Goal: Information Seeking & Learning: Check status

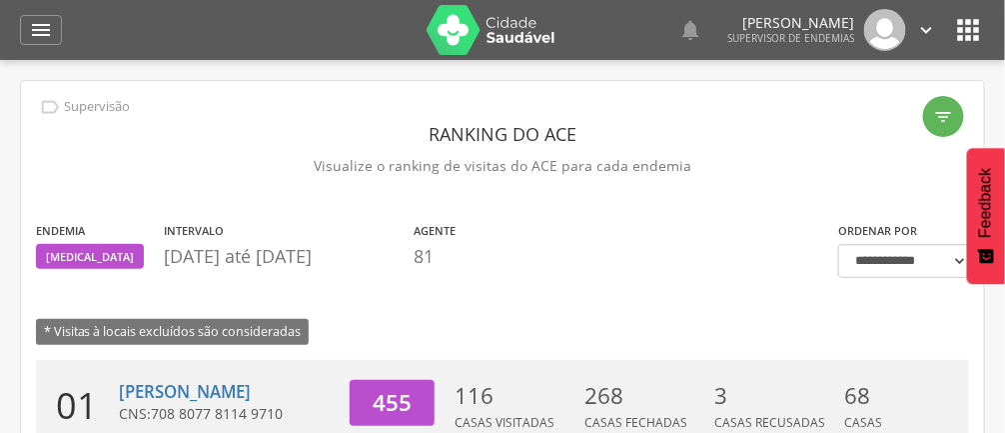
click at [41, 24] on icon "" at bounding box center [41, 30] width 24 height 24
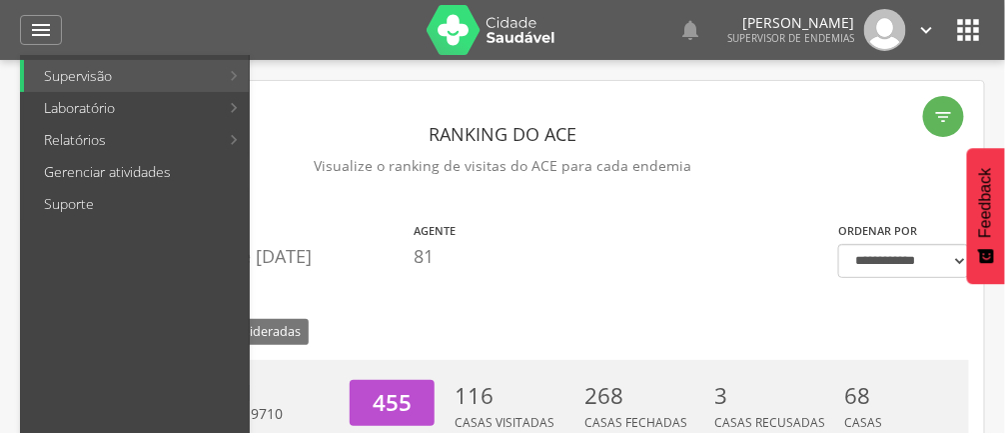
click at [84, 156] on link "Gerenciar atividades" at bounding box center [136, 172] width 225 height 32
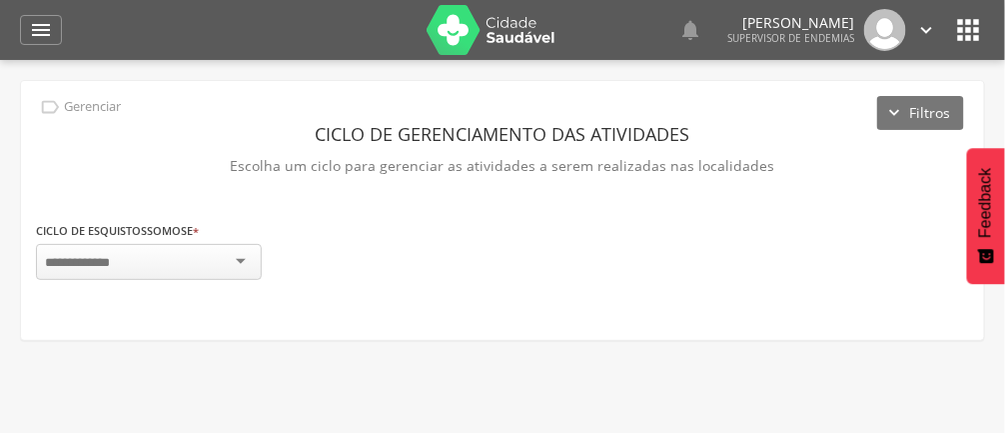
click at [37, 37] on icon "" at bounding box center [41, 30] width 24 height 24
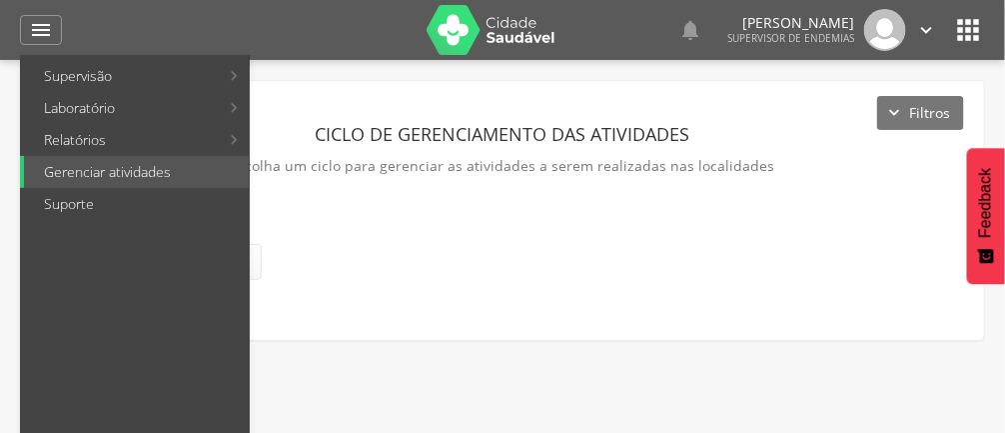
click at [84, 147] on link "Relatórios" at bounding box center [121, 140] width 195 height 32
click at [360, 243] on link "Reconhecimento geográfico" at bounding box center [370, 236] width 232 height 32
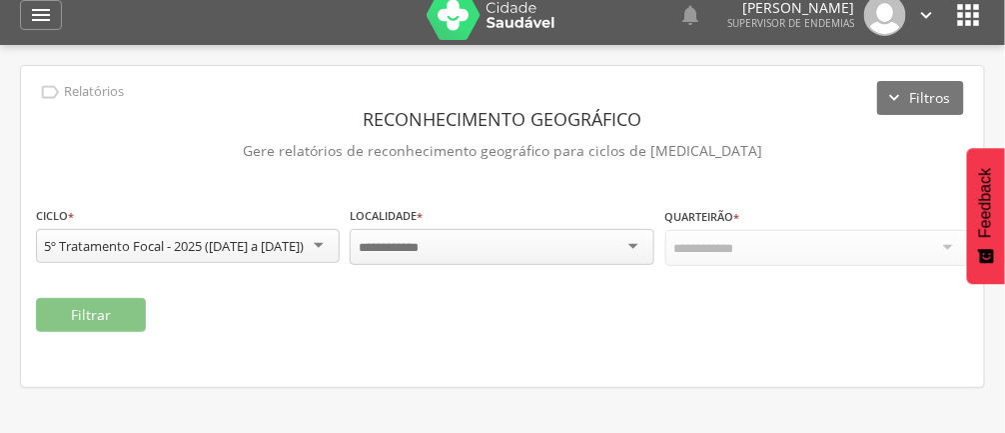
scroll to position [60, 0]
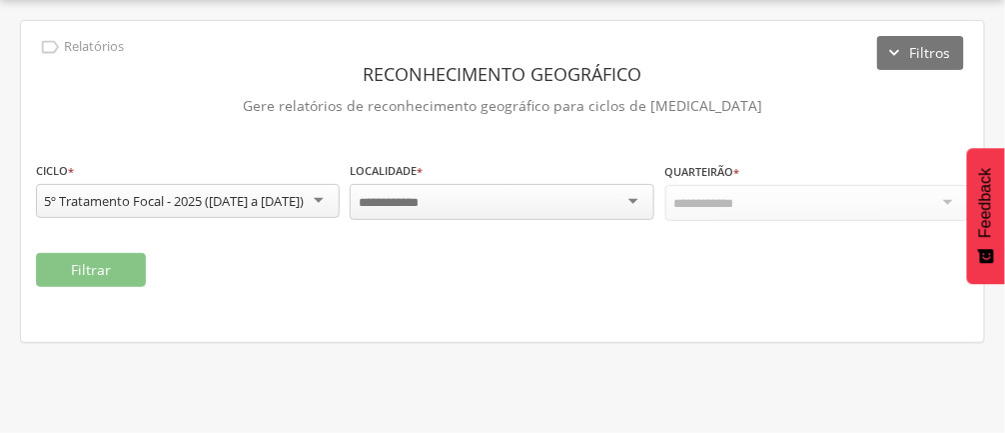
click at [625, 201] on div at bounding box center [502, 202] width 304 height 36
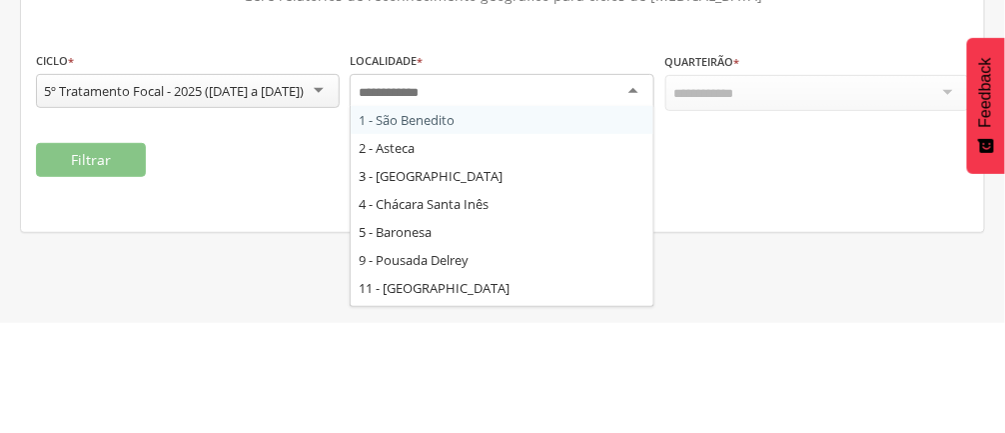
click at [413, 223] on div "Localidade * 1 - São Benedito 2 - Asteca 3 - Belo Vale 4 - Chácara Santa Inês 5…" at bounding box center [502, 191] width 304 height 63
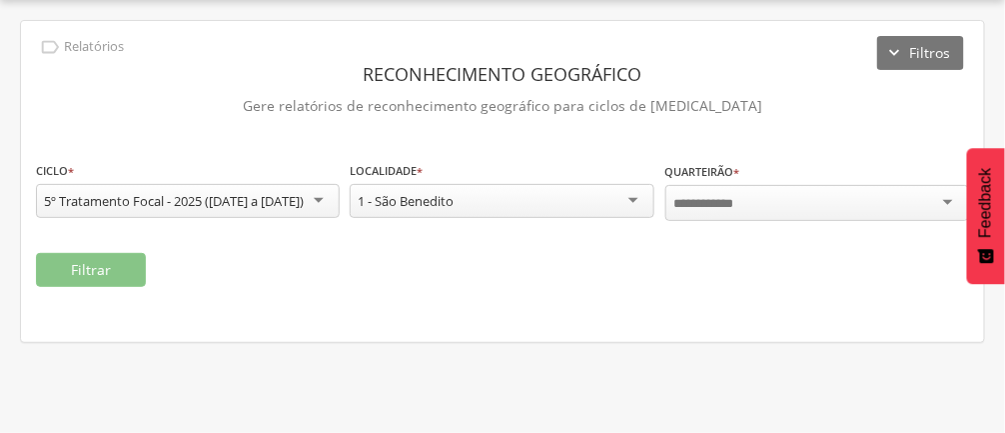
click at [901, 218] on div at bounding box center [817, 203] width 304 height 36
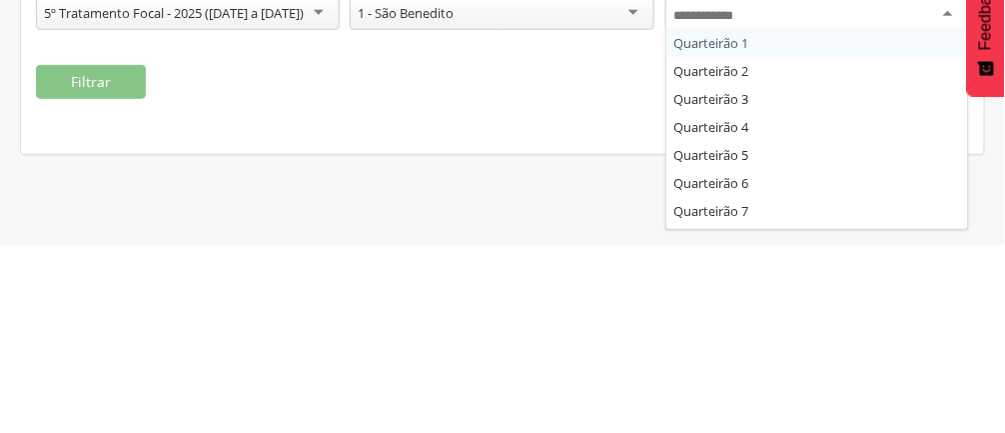
click at [728, 238] on div "Quarteirão * Quarteirão 1 Quarteirão 2 Quarteirão 3 Quarteirão 4 Quarteirão 5 Q…" at bounding box center [817, 199] width 304 height 78
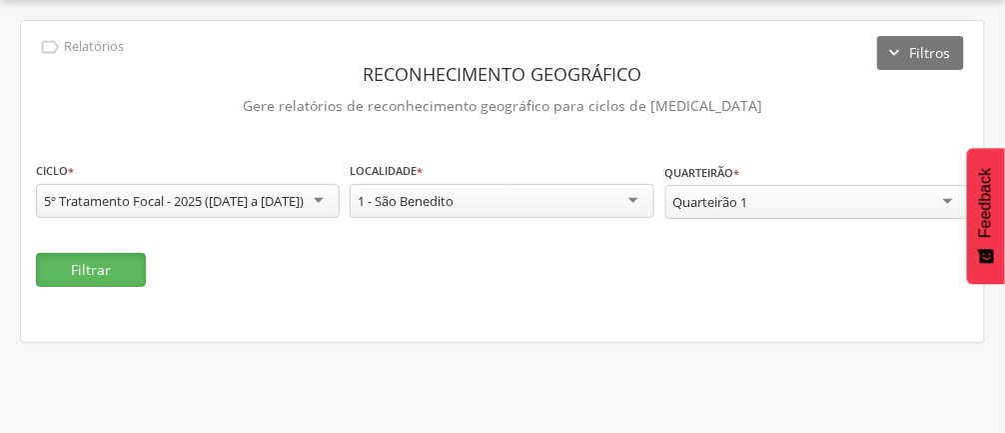
click at [105, 286] on button "Filtrar" at bounding box center [91, 270] width 110 height 34
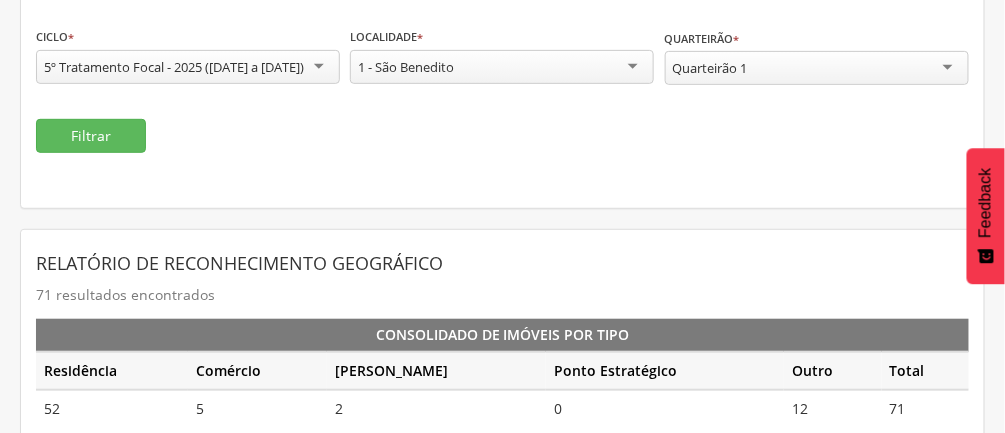
scroll to position [0, 0]
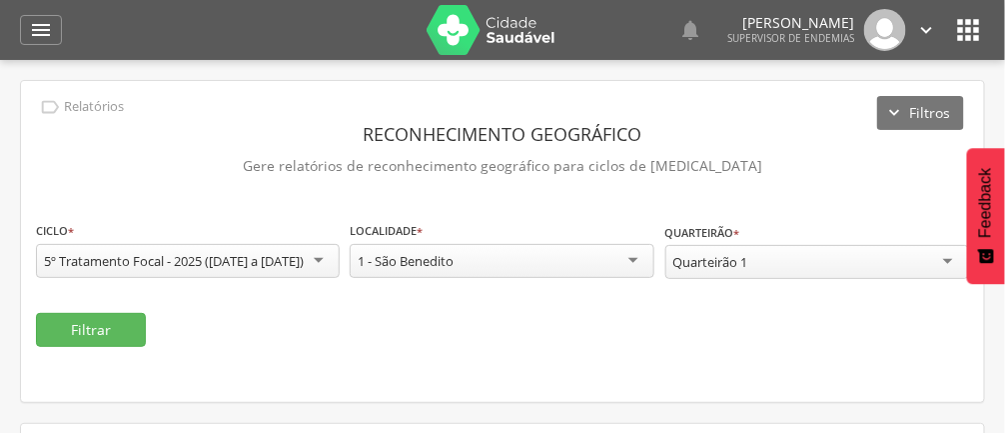
click at [618, 271] on div "1 - São Benedito" at bounding box center [502, 261] width 304 height 34
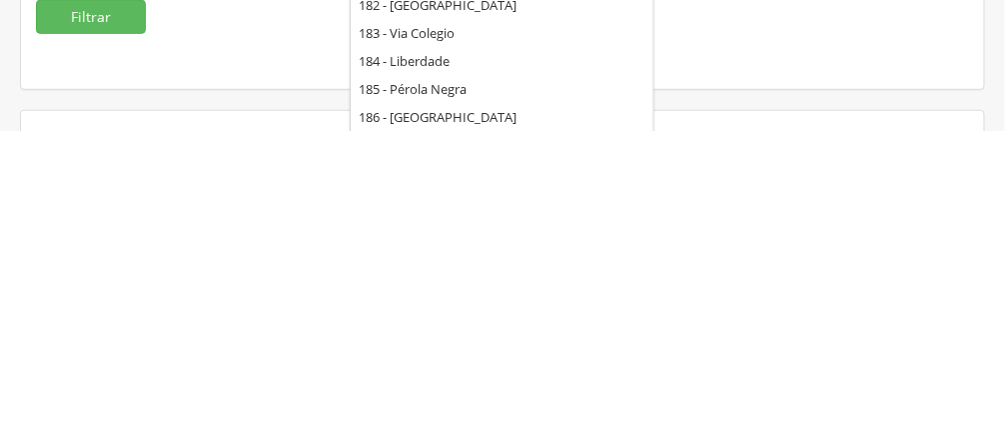
scroll to position [2150, 0]
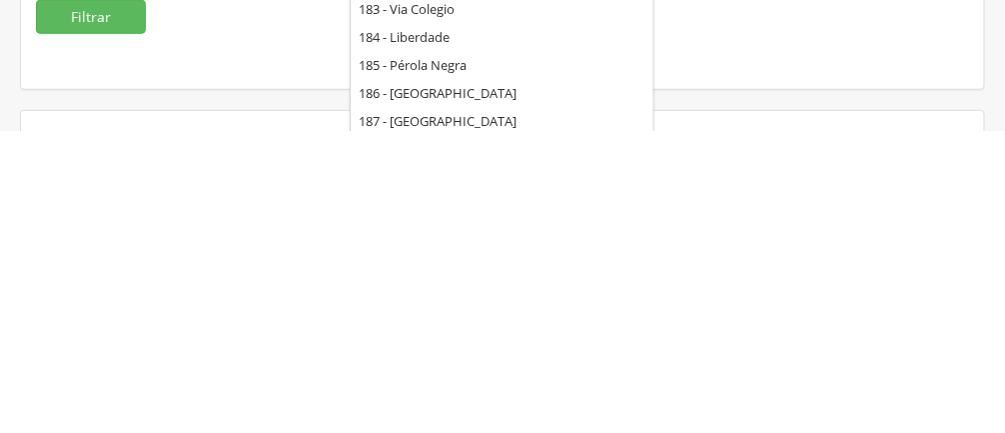
click at [735, 368] on div "**********" at bounding box center [502, 230] width 963 height 321
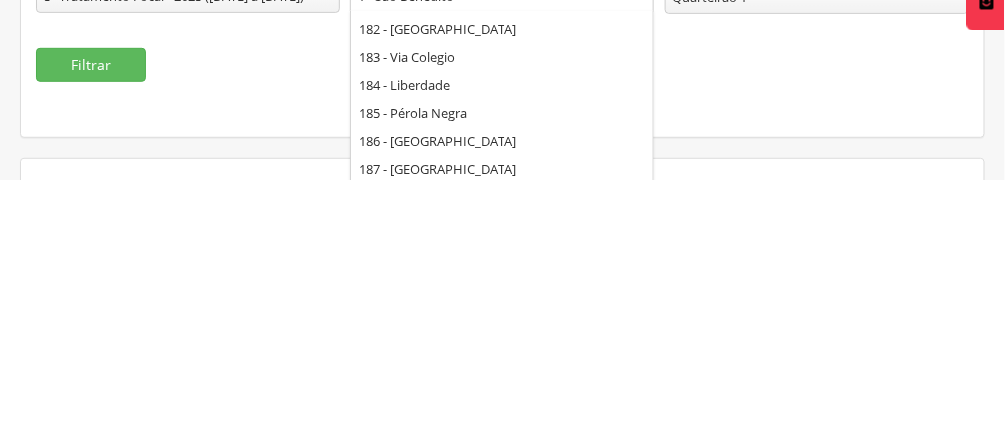
scroll to position [11, 0]
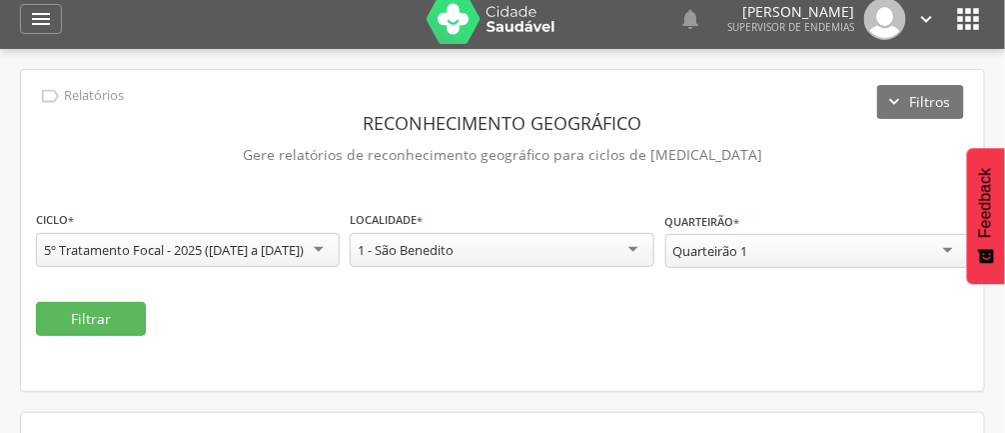
click at [912, 112] on button "Filtros" at bounding box center [920, 102] width 87 height 34
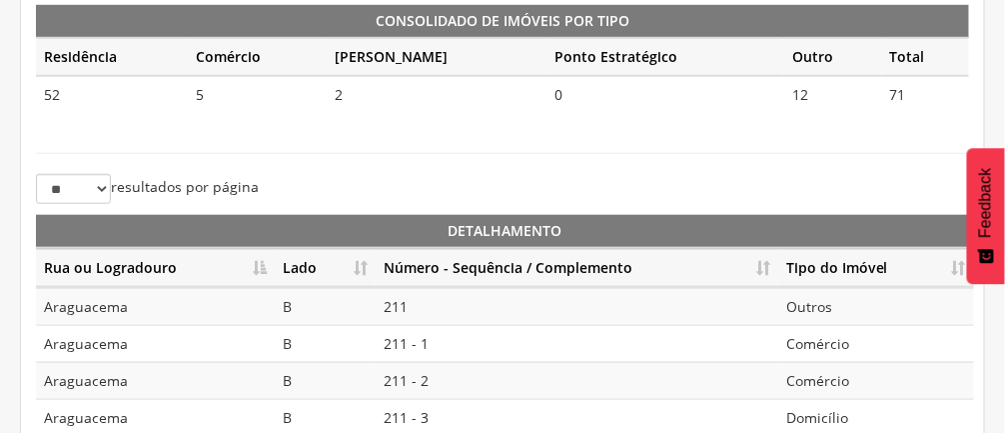
scroll to position [0, 0]
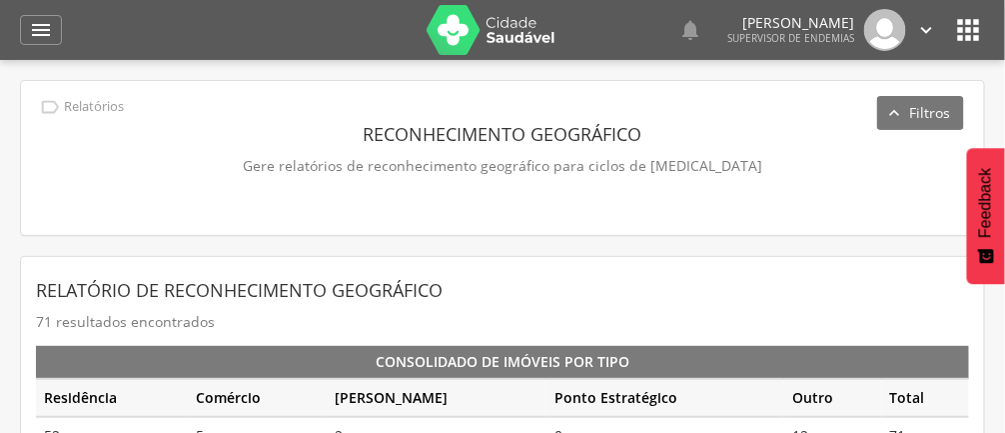
click at [916, 111] on button "Filtros" at bounding box center [920, 113] width 87 height 34
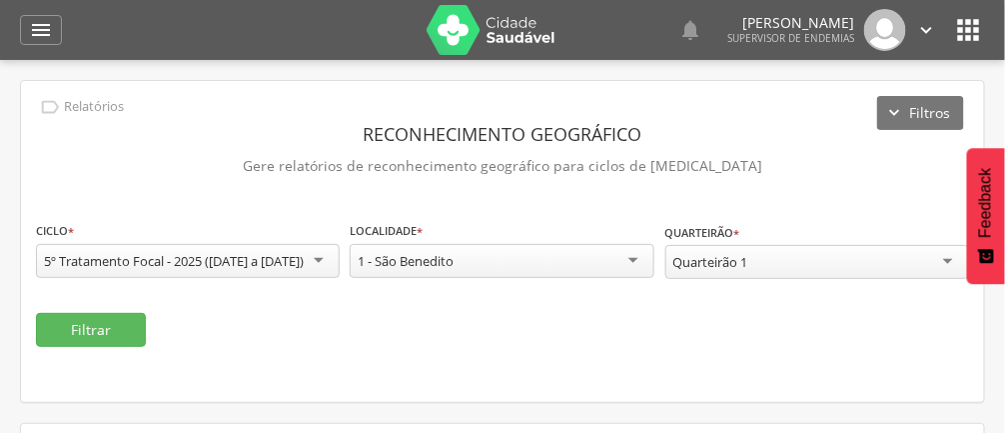
click at [56, 35] on div "" at bounding box center [41, 30] width 42 height 30
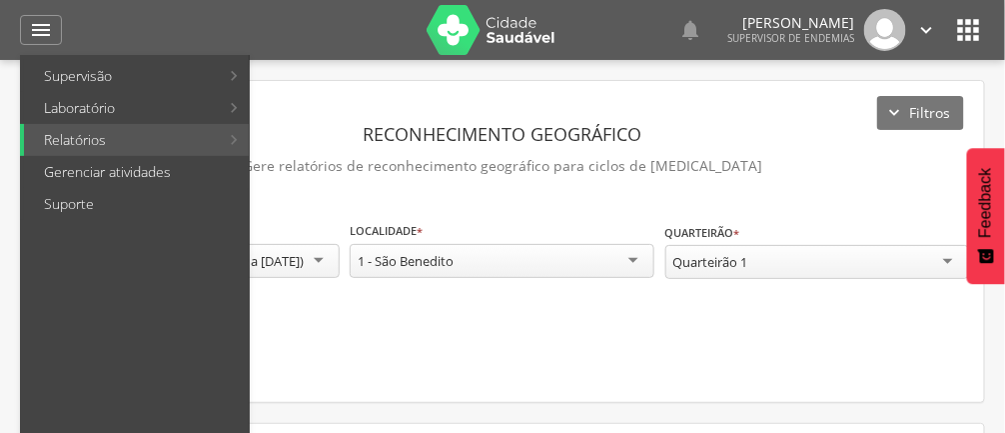
click at [98, 167] on link "Gerenciar atividades" at bounding box center [136, 172] width 225 height 32
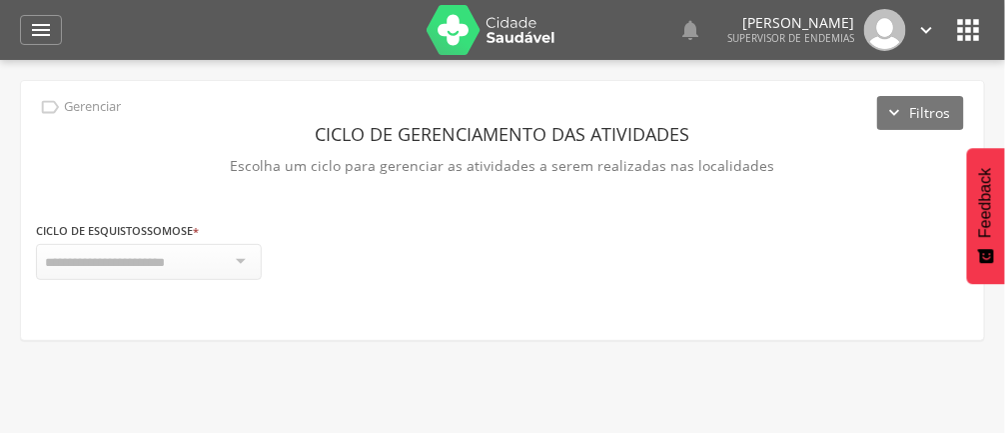
click at [214, 271] on div at bounding box center [149, 262] width 226 height 36
click at [217, 261] on div at bounding box center [149, 262] width 226 height 36
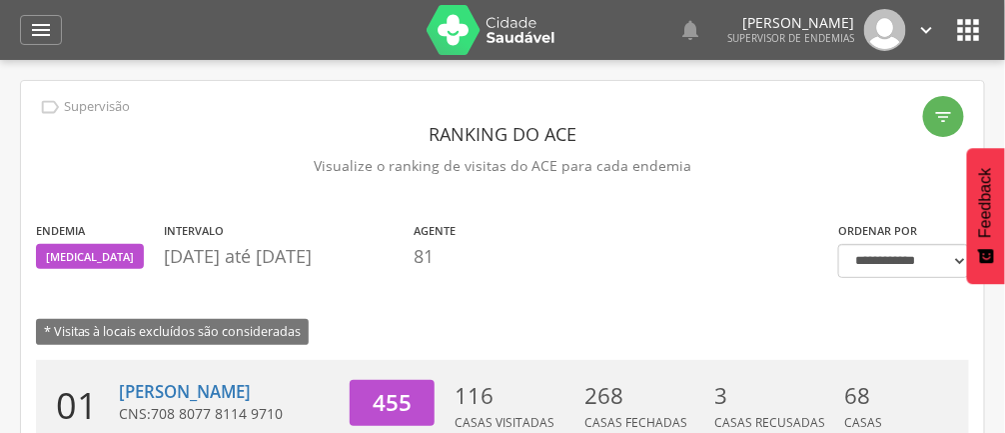
click at [57, 36] on div "" at bounding box center [41, 30] width 42 height 30
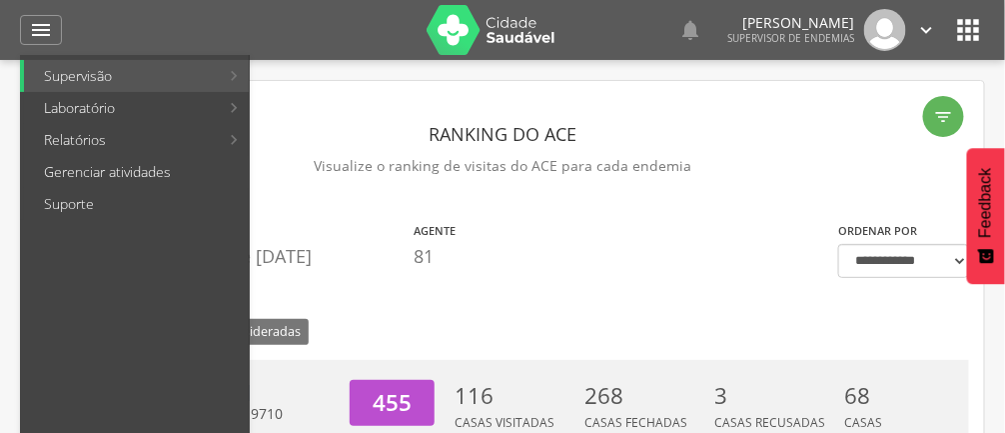
click at [135, 179] on link "Gerenciar atividades" at bounding box center [136, 172] width 225 height 32
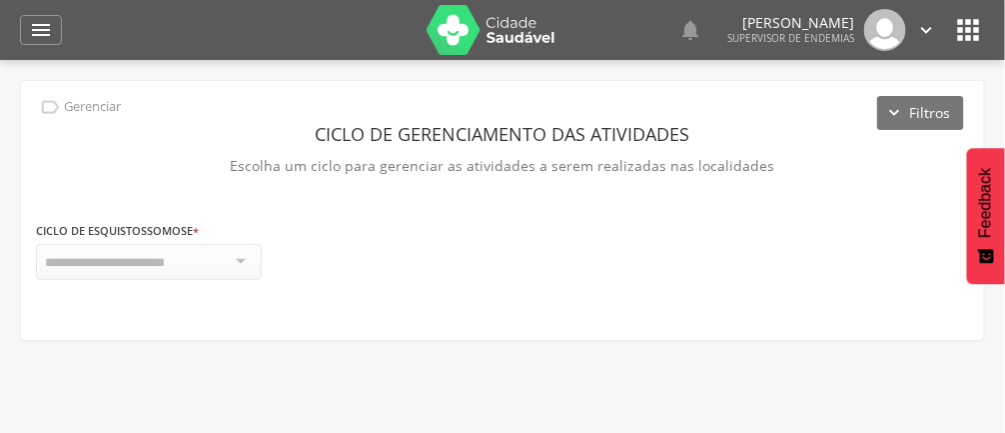
click at [239, 274] on div at bounding box center [149, 262] width 226 height 36
click at [111, 273] on div at bounding box center [149, 262] width 226 height 36
click at [47, 36] on icon "" at bounding box center [41, 30] width 24 height 24
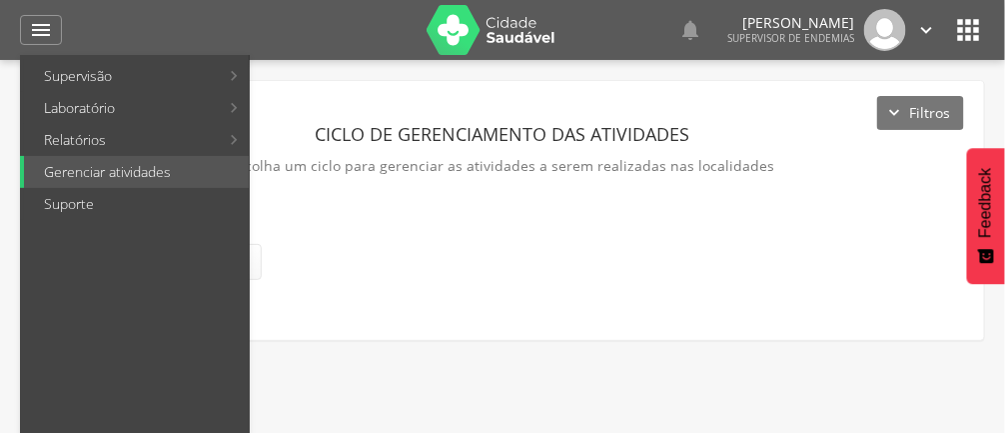
click at [84, 152] on link "Relatórios" at bounding box center [121, 140] width 195 height 32
click at [323, 247] on link "Reconhecimento geográfico" at bounding box center [370, 236] width 232 height 32
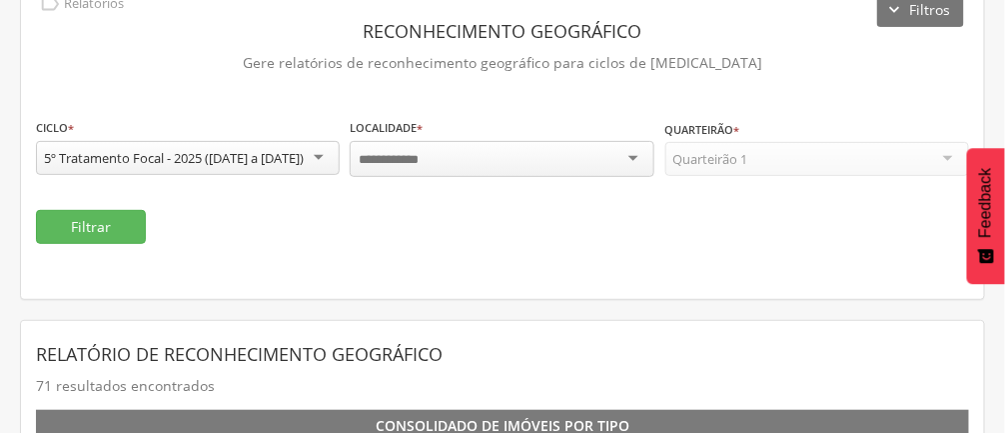
scroll to position [96, 0]
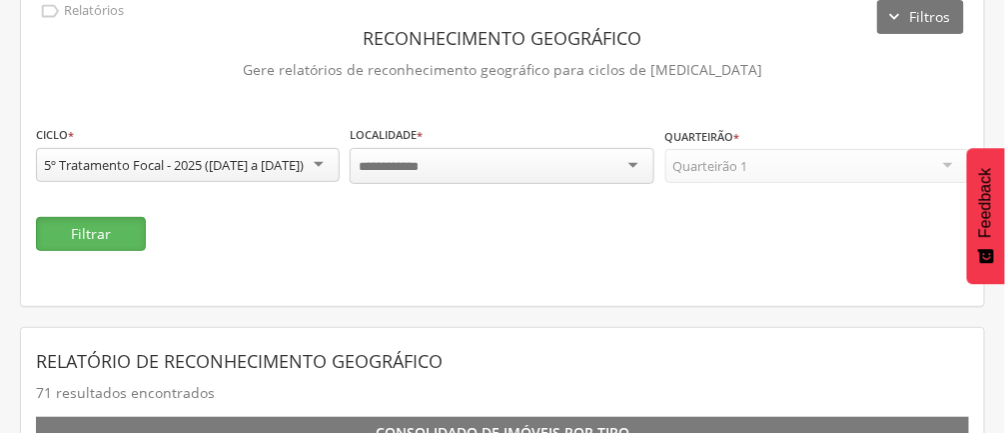
click at [104, 251] on button "Filtrar" at bounding box center [91, 234] width 110 height 34
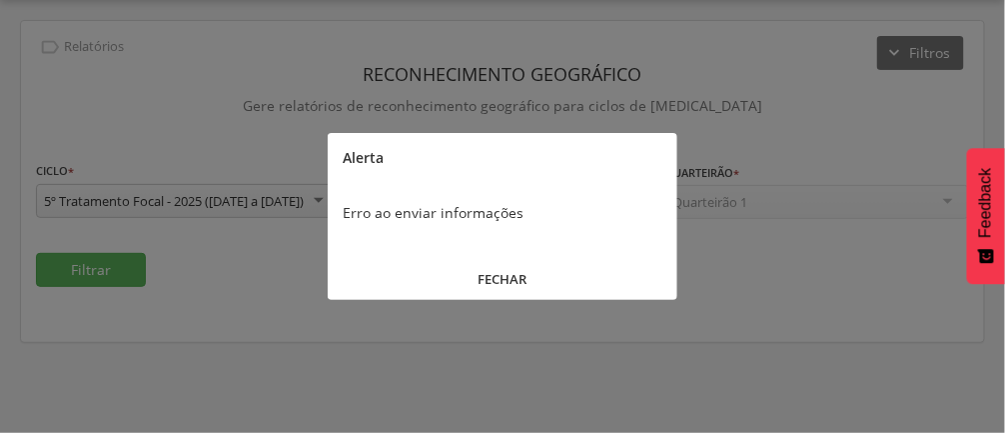
scroll to position [60, 0]
click at [512, 293] on button "FECHAR" at bounding box center [503, 279] width 350 height 43
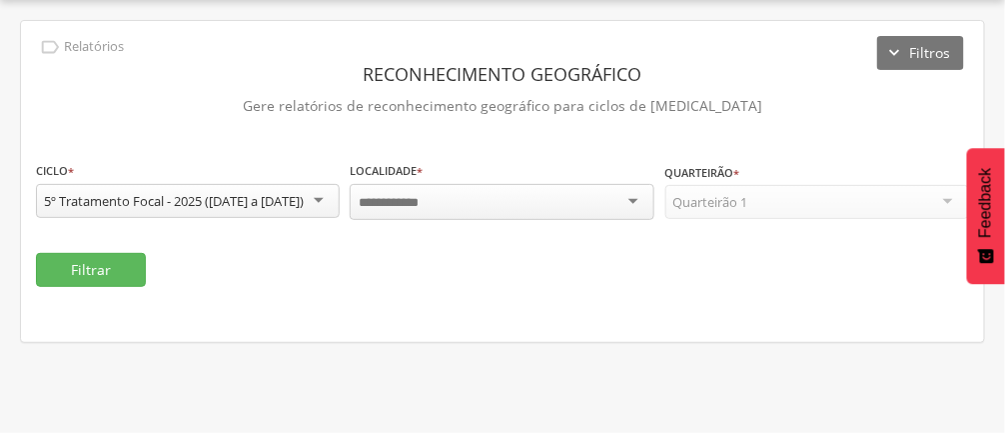
click at [643, 211] on div at bounding box center [502, 202] width 304 height 36
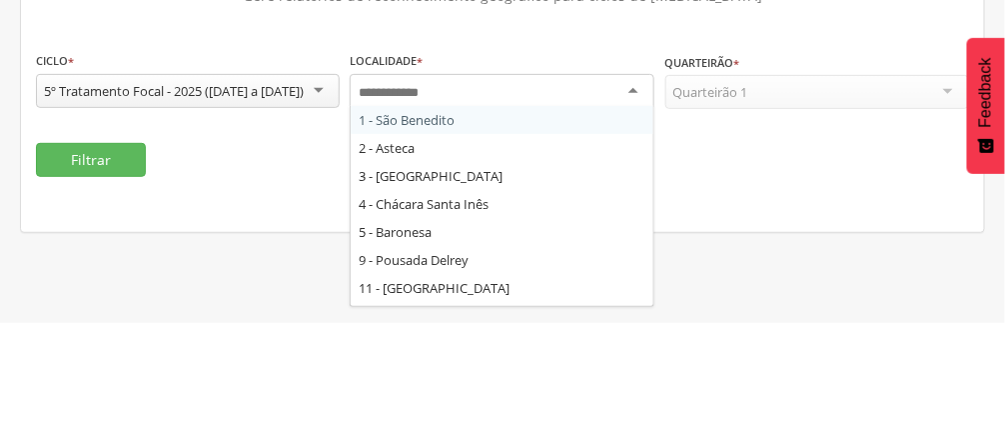
click at [901, 152] on div "**********" at bounding box center [502, 181] width 963 height 321
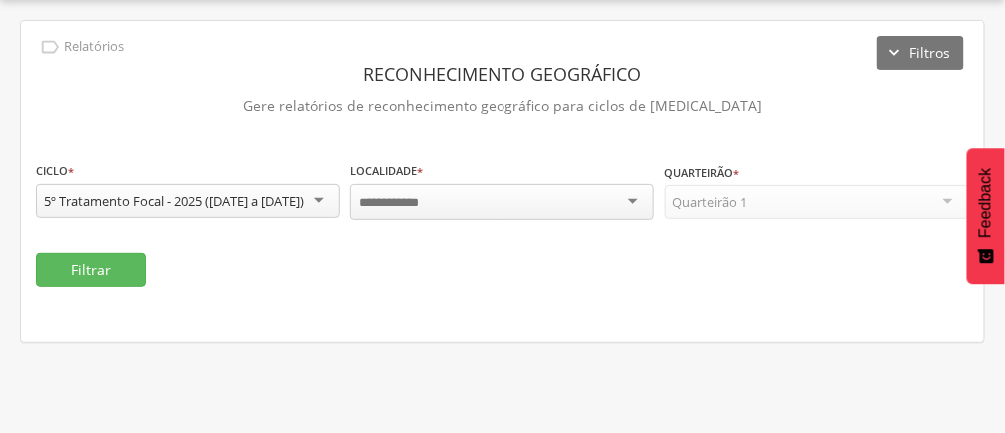
click at [639, 215] on div at bounding box center [502, 202] width 304 height 36
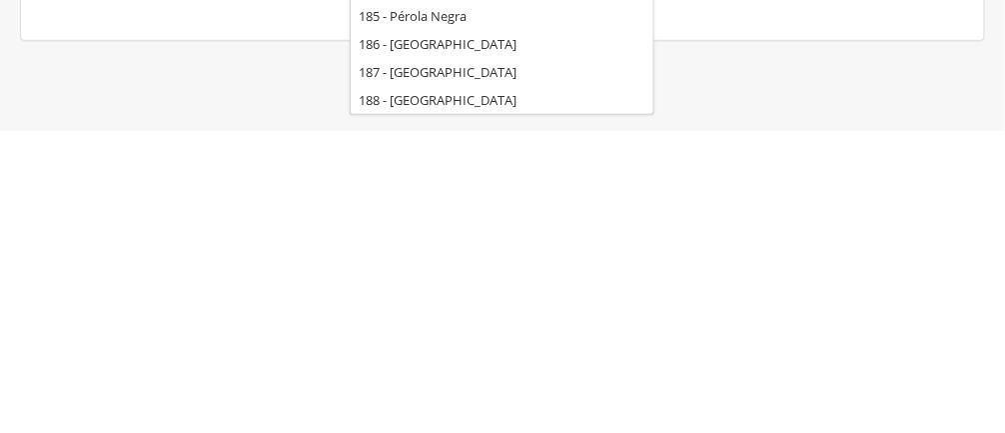
click at [778, 405] on div " Usuários  Perfil do Usuário [PERSON_NAME] [PERSON_NAME] CPF: 000.000.000-00,…" at bounding box center [502, 216] width 1005 height 433
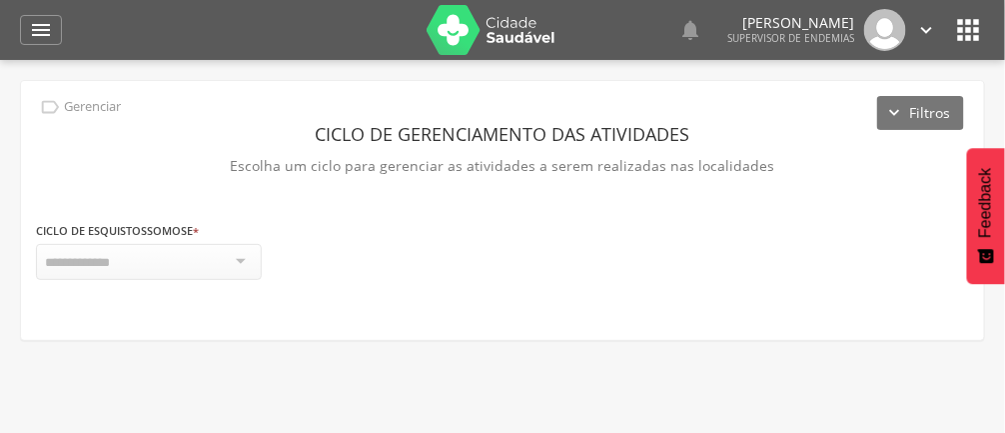
click at [38, 40] on icon "" at bounding box center [41, 30] width 24 height 24
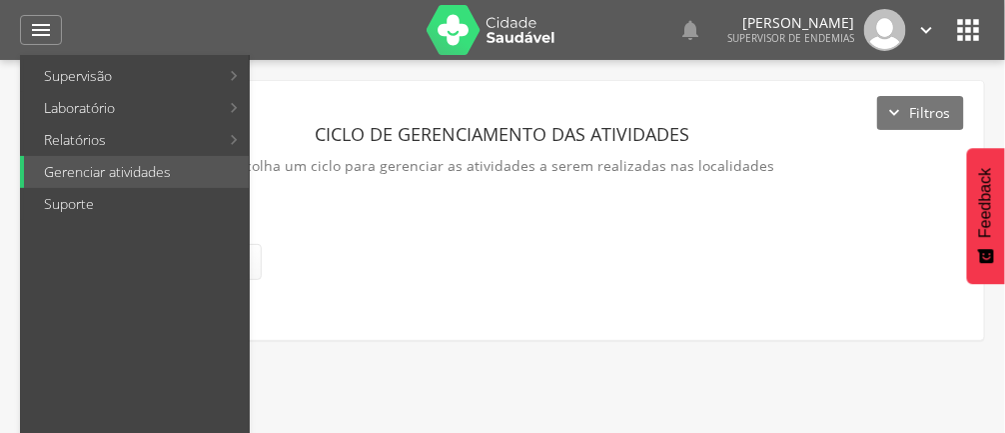
click at [81, 83] on link "Supervisão" at bounding box center [121, 76] width 195 height 32
click at [66, 114] on link "Laboratório" at bounding box center [121, 108] width 195 height 32
click at [74, 151] on link "Relatórios" at bounding box center [121, 140] width 195 height 32
click at [341, 84] on link "Resumo do trabalho de campo" at bounding box center [370, 76] width 232 height 32
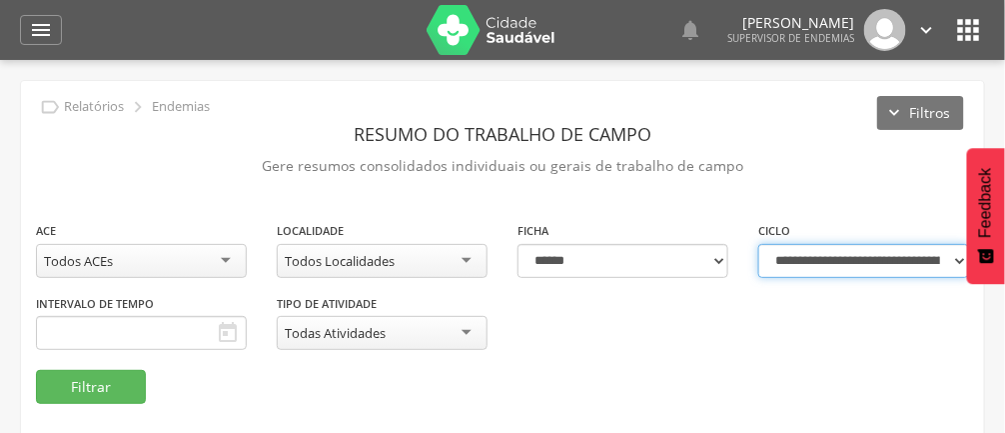
click at [946, 268] on select "**********" at bounding box center [863, 261] width 211 height 34
select select "**********"
click at [758, 244] on select "**********" at bounding box center [863, 261] width 211 height 34
type input "**********"
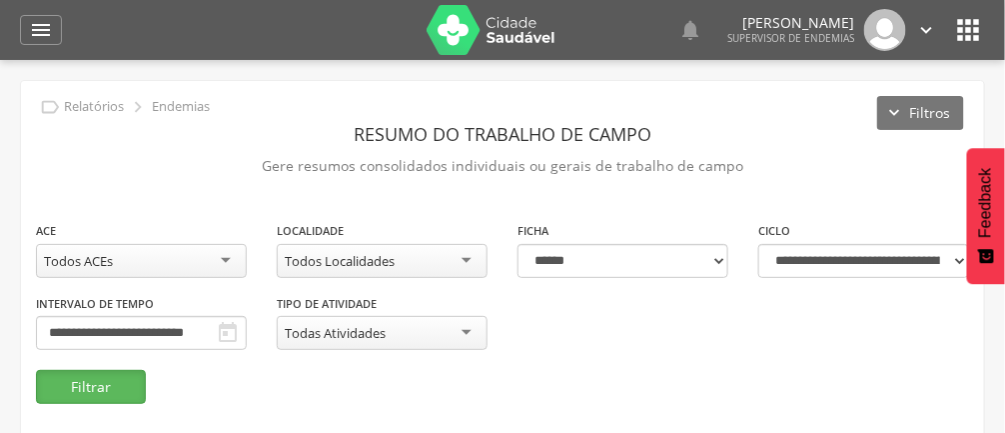
click at [89, 399] on button "Filtrar" at bounding box center [91, 387] width 110 height 34
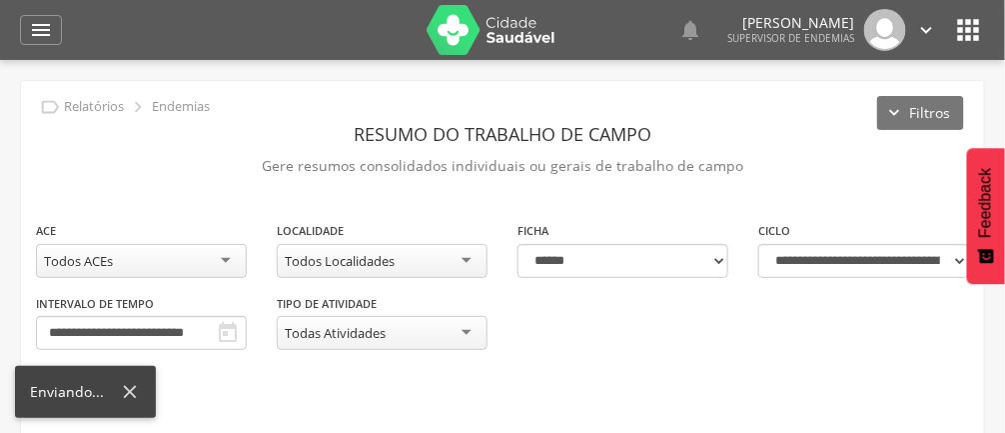
click at [134, 400] on icon at bounding box center [130, 392] width 22 height 22
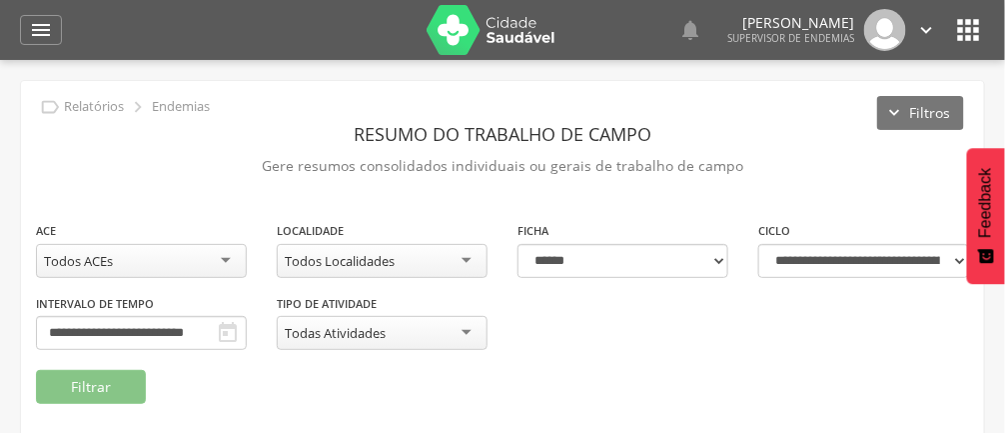
click at [474, 329] on div "Todas Atividades" at bounding box center [382, 333] width 211 height 34
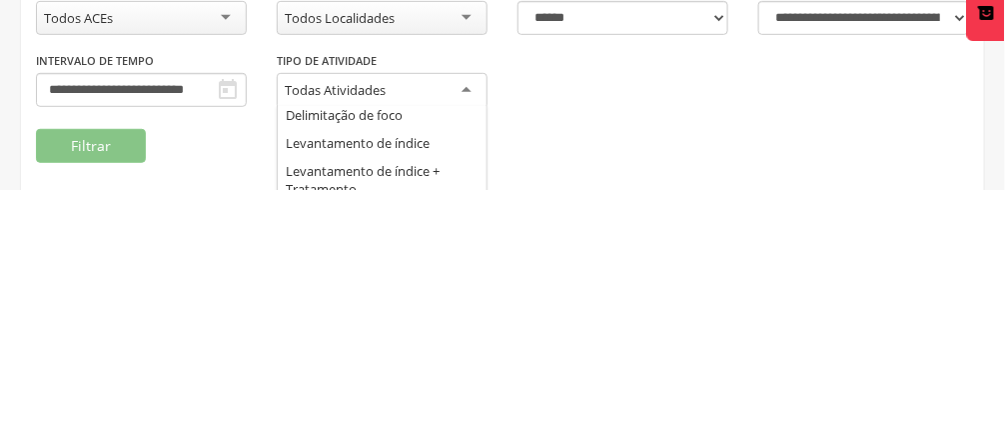
scroll to position [60, 0]
click at [618, 344] on div "**********" at bounding box center [502, 296] width 963 height 152
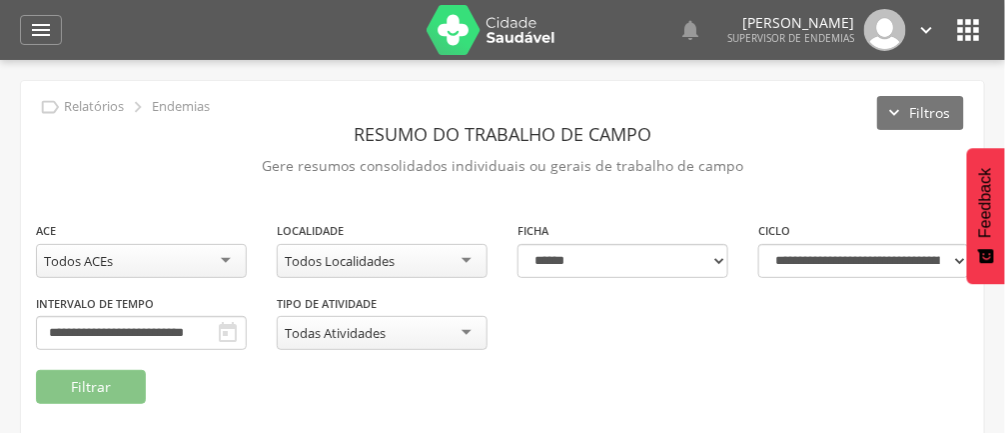
click at [413, 333] on div "Todas Atividades" at bounding box center [382, 333] width 211 height 34
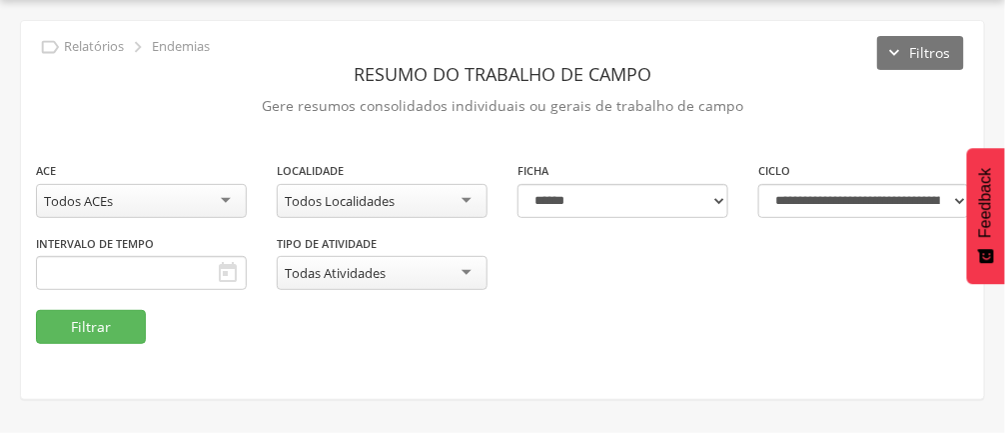
scroll to position [60, 0]
click at [847, 209] on select "**********" at bounding box center [863, 201] width 211 height 34
select select "**********"
click at [758, 184] on select "**********" at bounding box center [863, 201] width 211 height 34
type input "**********"
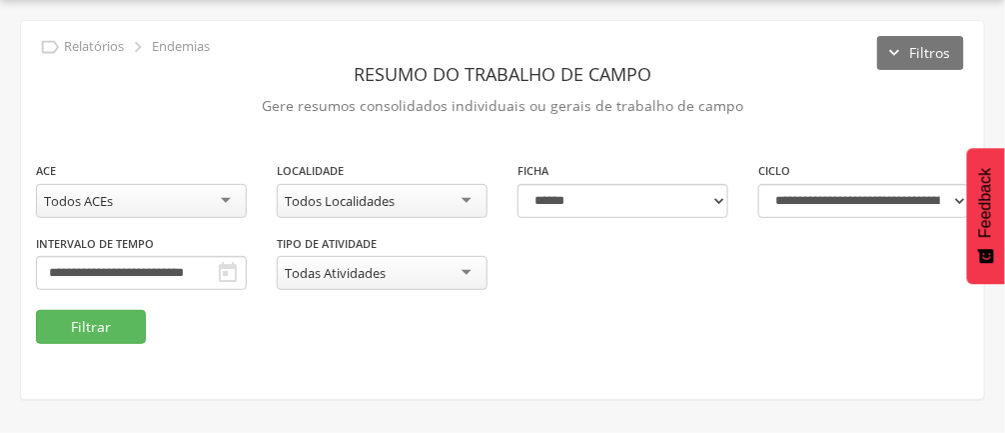
click at [467, 280] on div "Todas Atividades" at bounding box center [382, 273] width 211 height 34
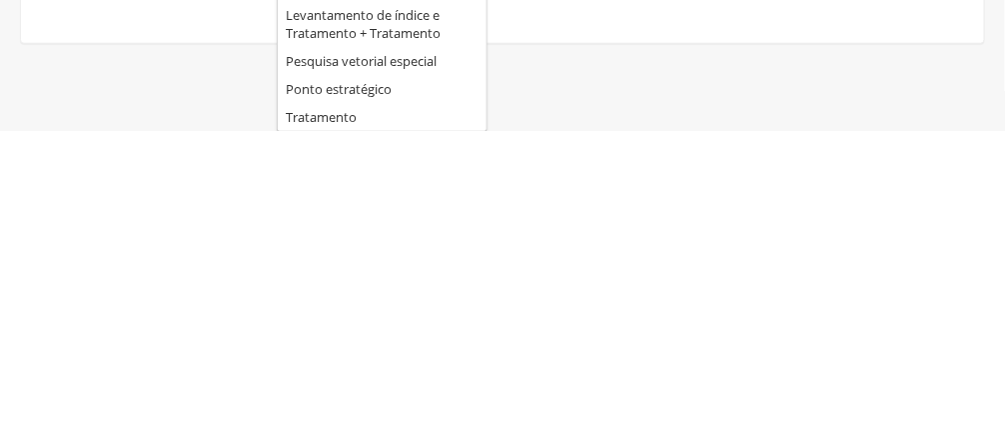
scroll to position [116, 0]
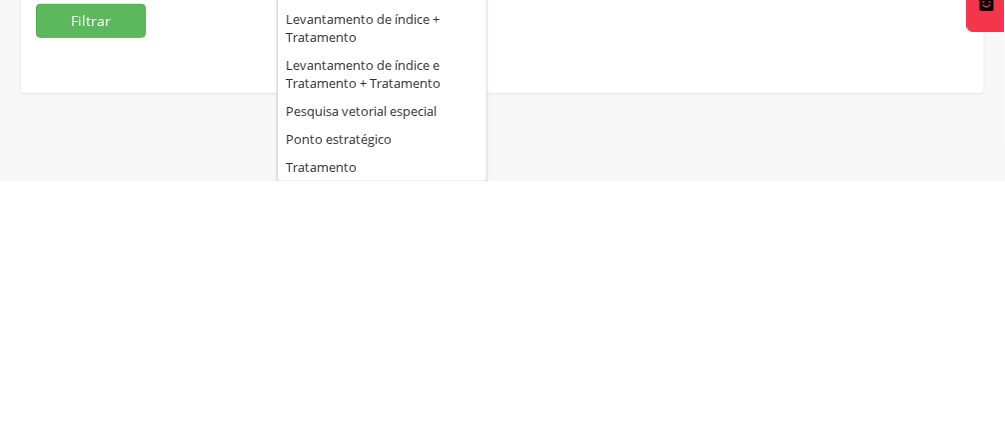
click at [320, 377] on div " Usuários  Perfil do Usuário [PERSON_NAME] [PERSON_NAME] CPF: 000.000.000-00,…" at bounding box center [502, 160] width 1005 height 433
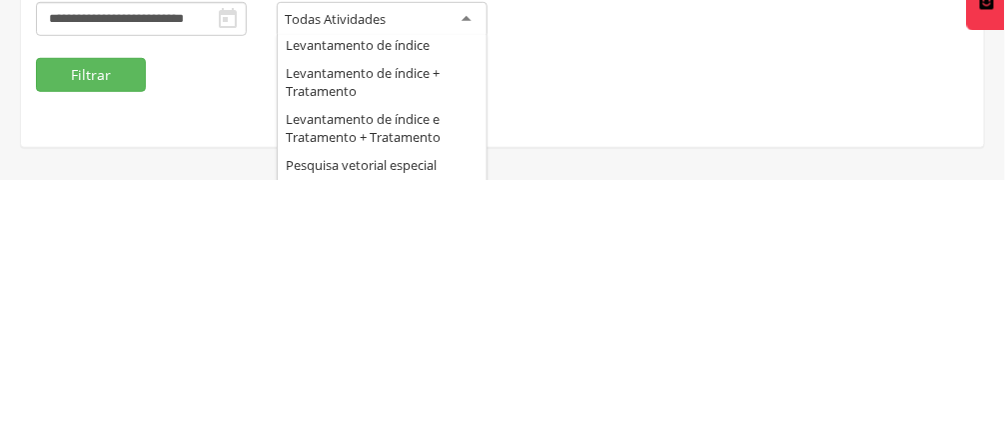
scroll to position [60, 0]
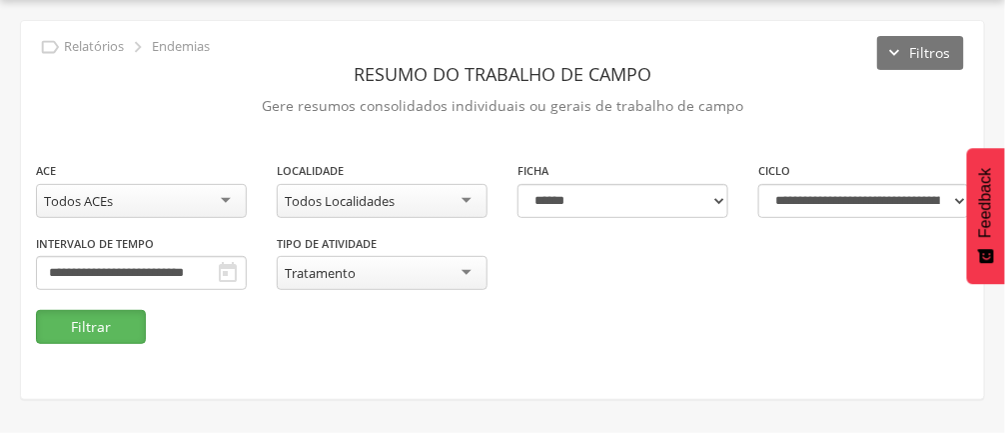
click at [99, 343] on button "Filtrar" at bounding box center [91, 327] width 110 height 34
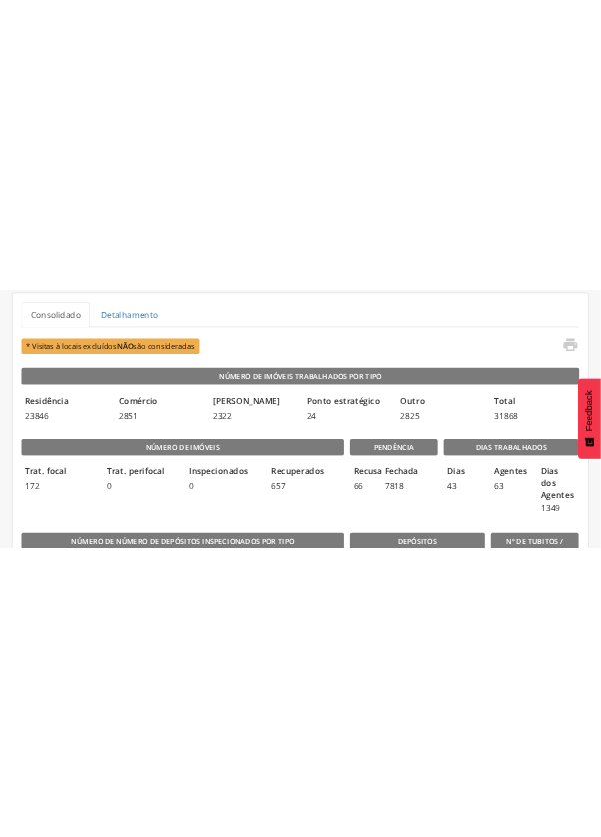
scroll to position [764, 0]
